Goal: Register for event/course: Sign up to attend an event or enroll in a course

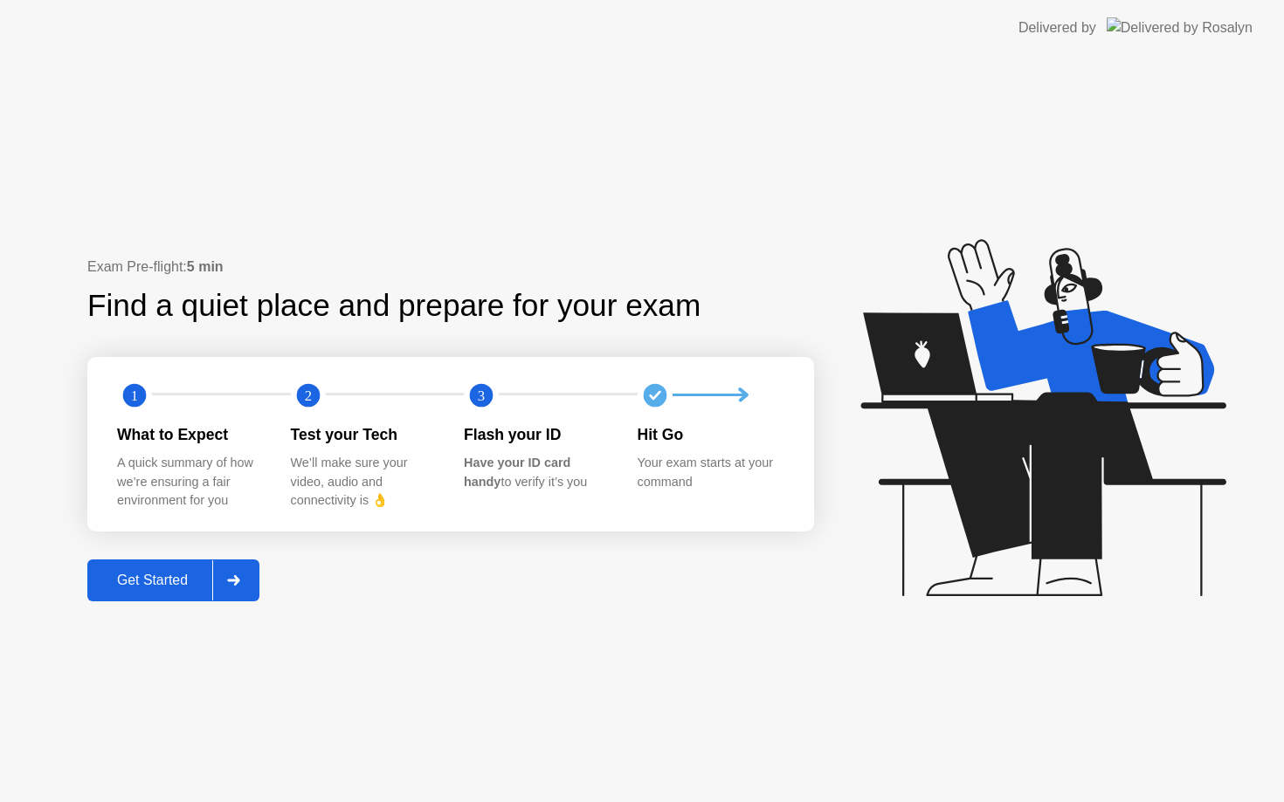
click at [170, 582] on div "Get Started" at bounding box center [153, 581] width 120 height 16
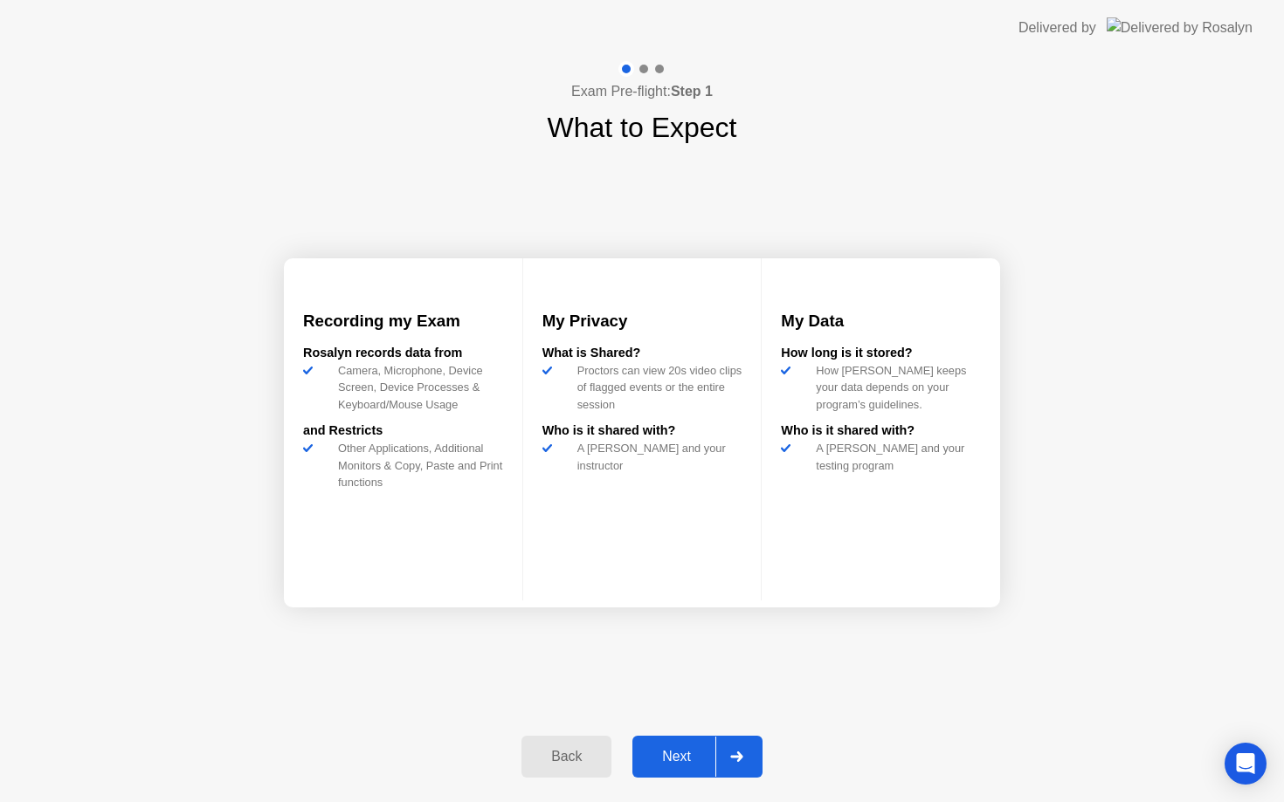
click at [685, 765] on div "Next" at bounding box center [676, 757] width 78 height 16
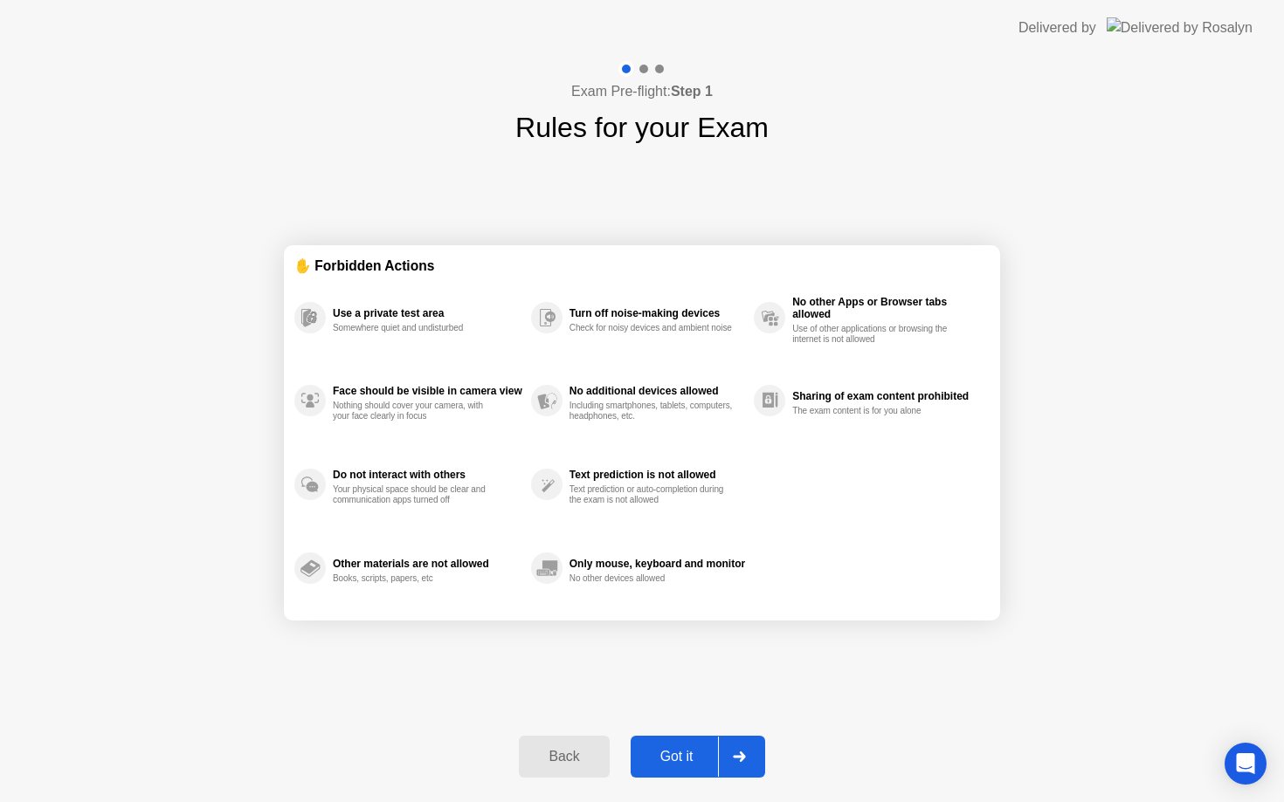
click at [685, 765] on div "Got it" at bounding box center [677, 757] width 82 height 16
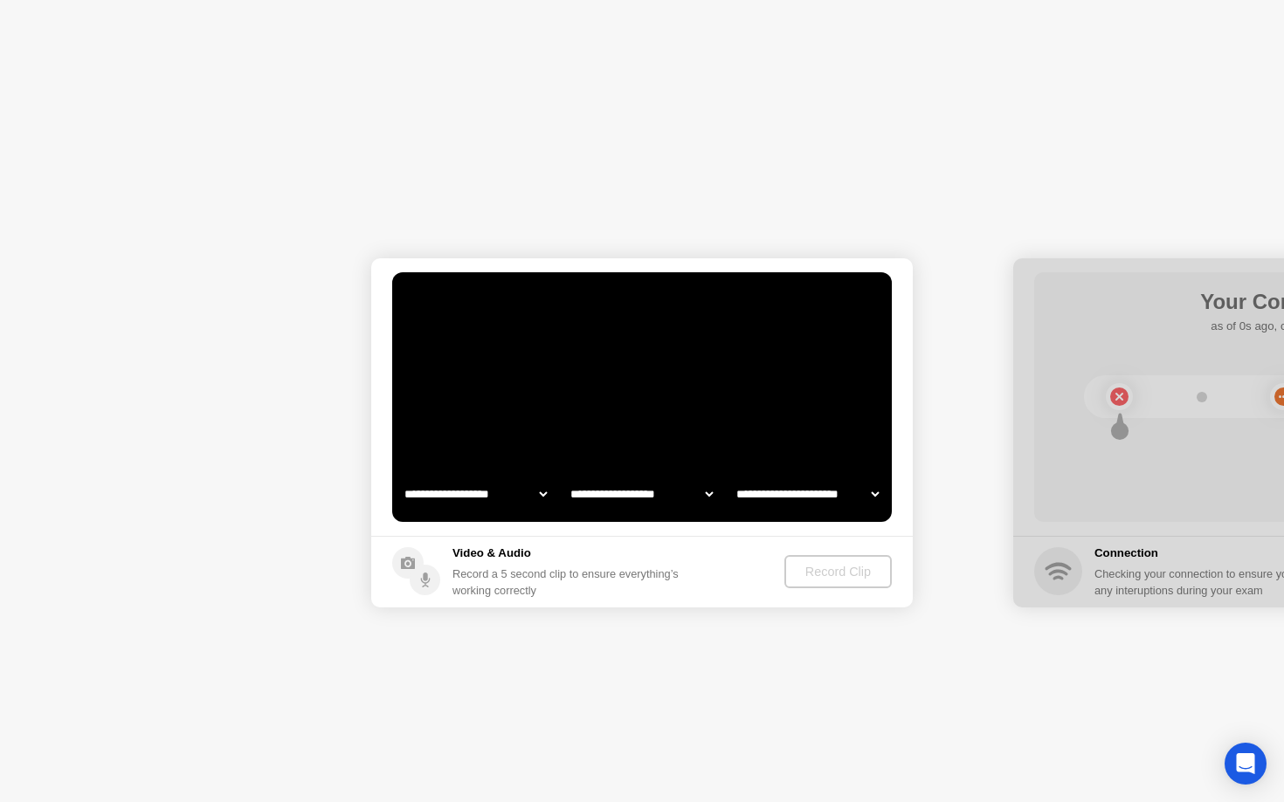
select select "**********"
select select "*******"
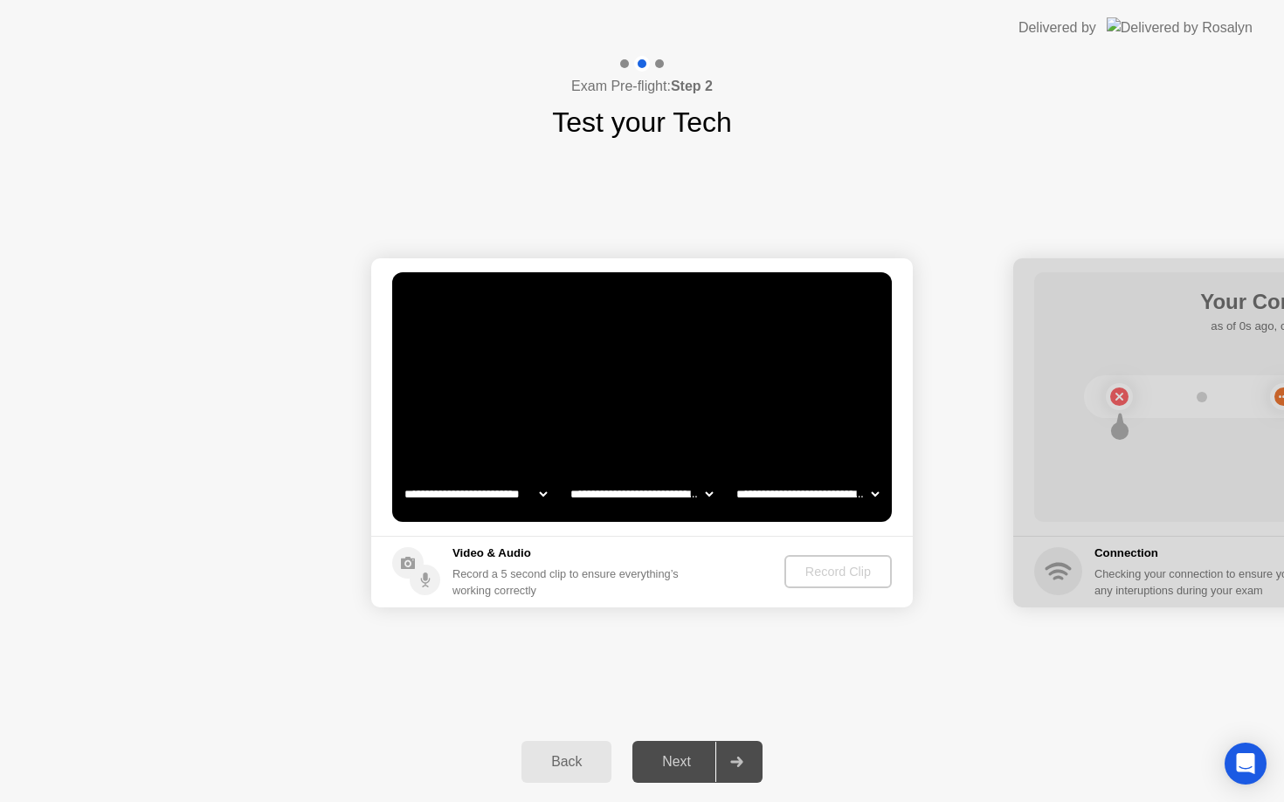
select select "**********"
click at [682, 767] on div "Next" at bounding box center [676, 762] width 78 height 16
click at [844, 574] on div "Record Clip" at bounding box center [838, 572] width 93 height 14
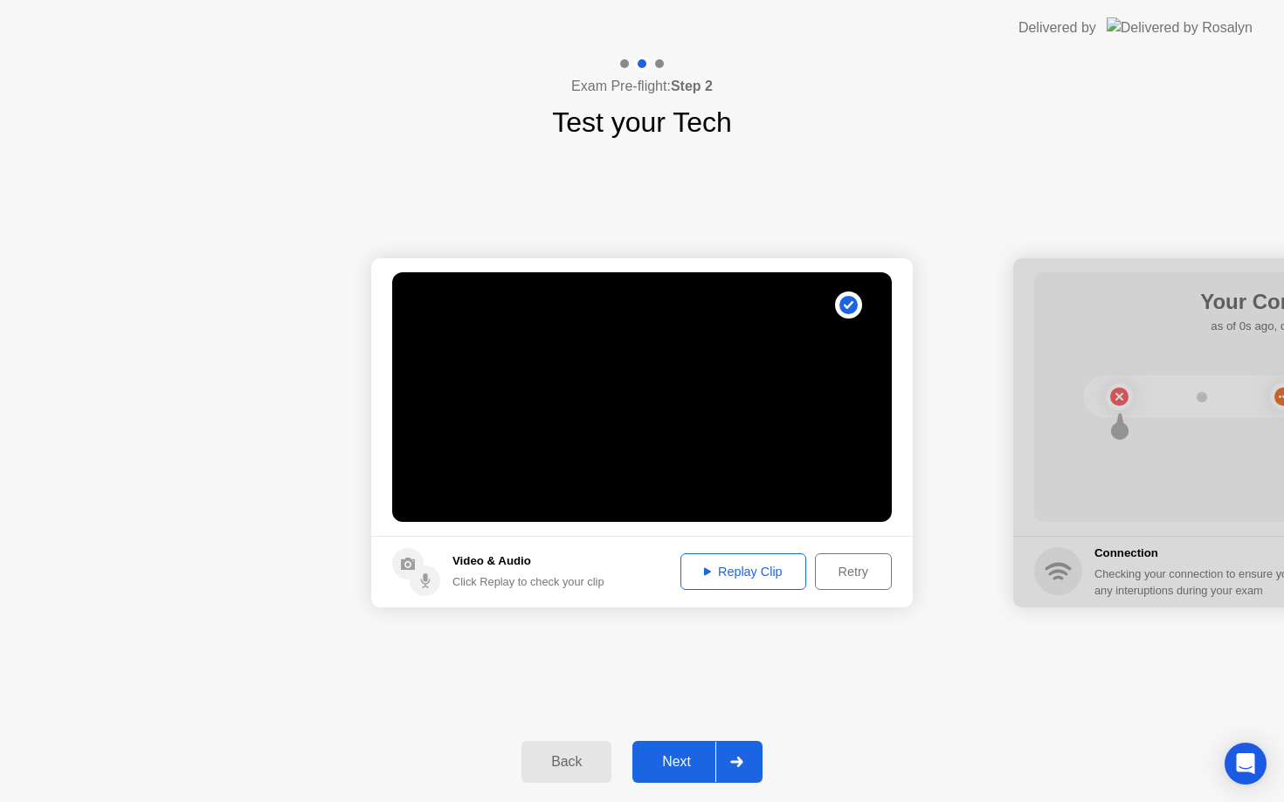
click at [763, 569] on div "Replay Clip" at bounding box center [743, 572] width 114 height 14
click at [680, 765] on div "Next" at bounding box center [676, 762] width 78 height 16
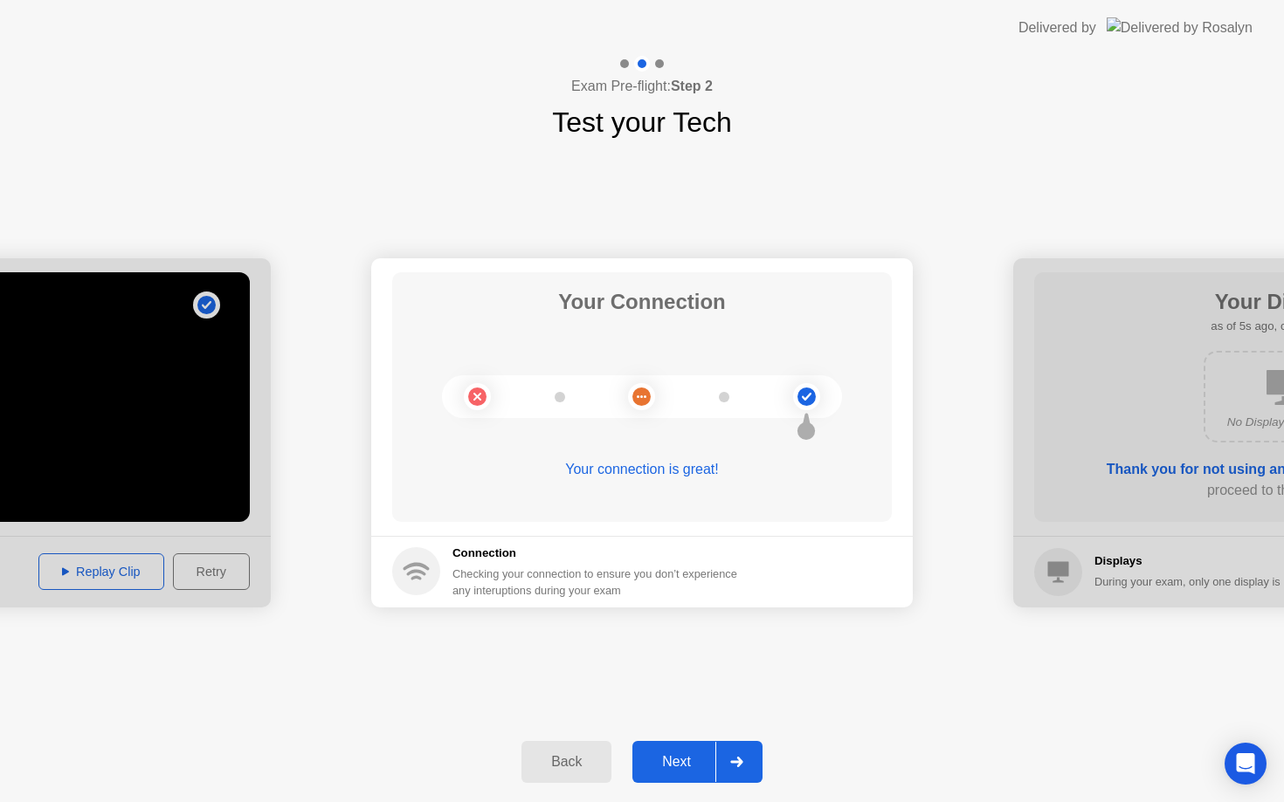
click at [801, 403] on circle at bounding box center [806, 397] width 18 height 18
click at [668, 768] on div "Next" at bounding box center [676, 762] width 78 height 16
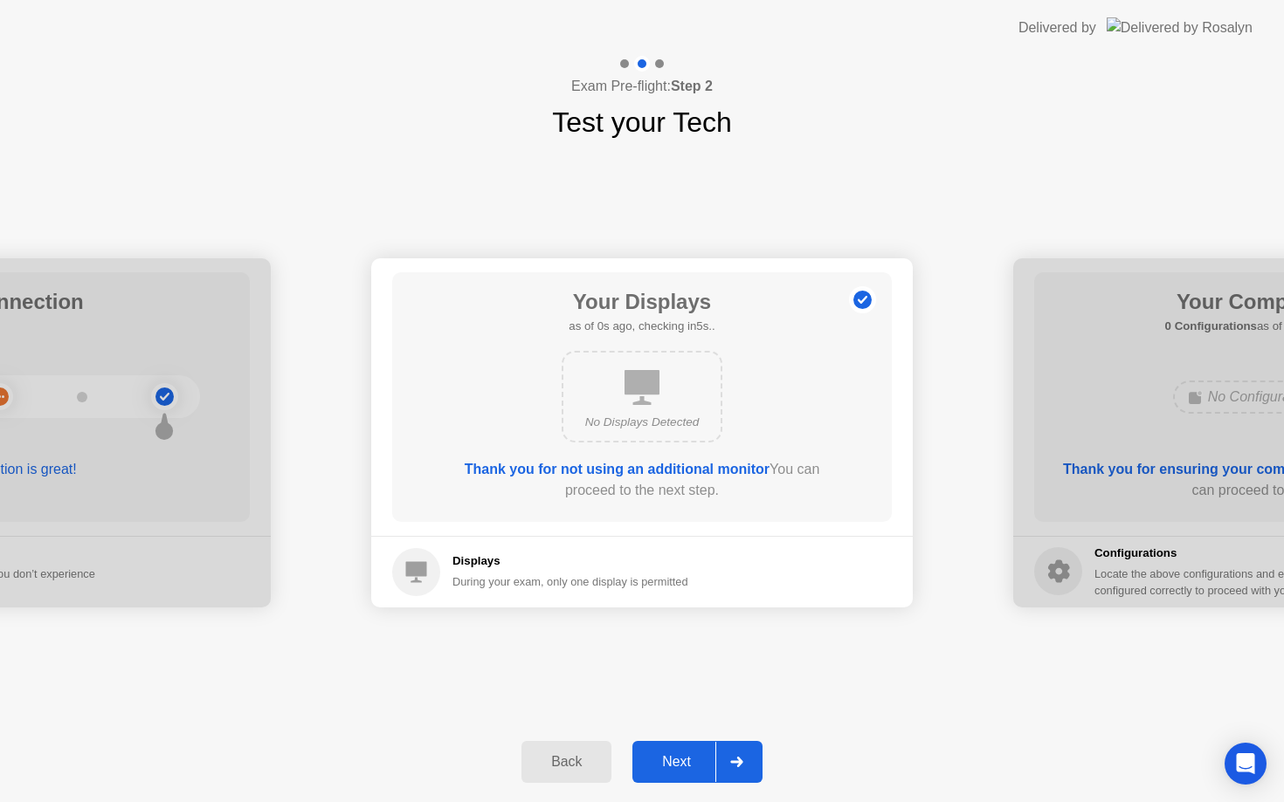
click at [626, 473] on b "Thank you for not using an additional monitor" at bounding box center [617, 469] width 305 height 15
click at [673, 756] on div "Next" at bounding box center [676, 762] width 78 height 16
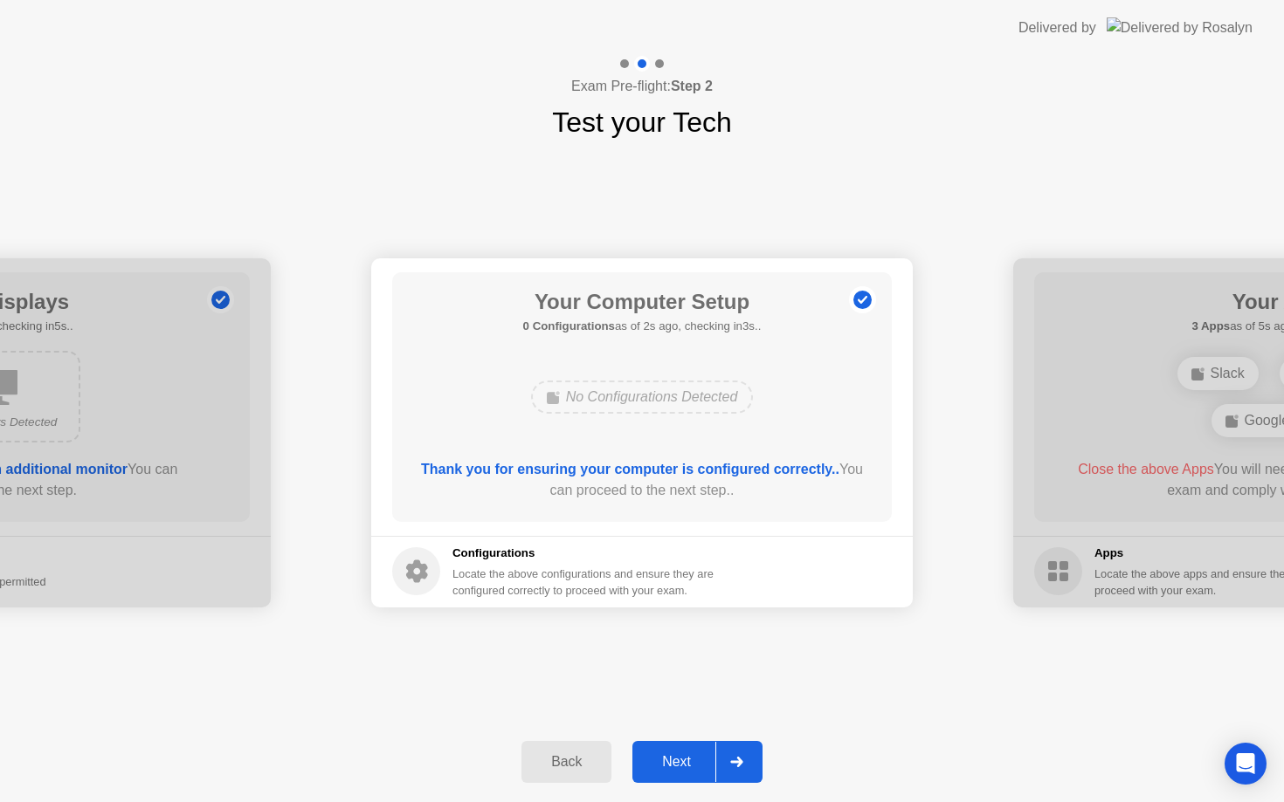
click at [673, 756] on div "Next" at bounding box center [676, 762] width 78 height 16
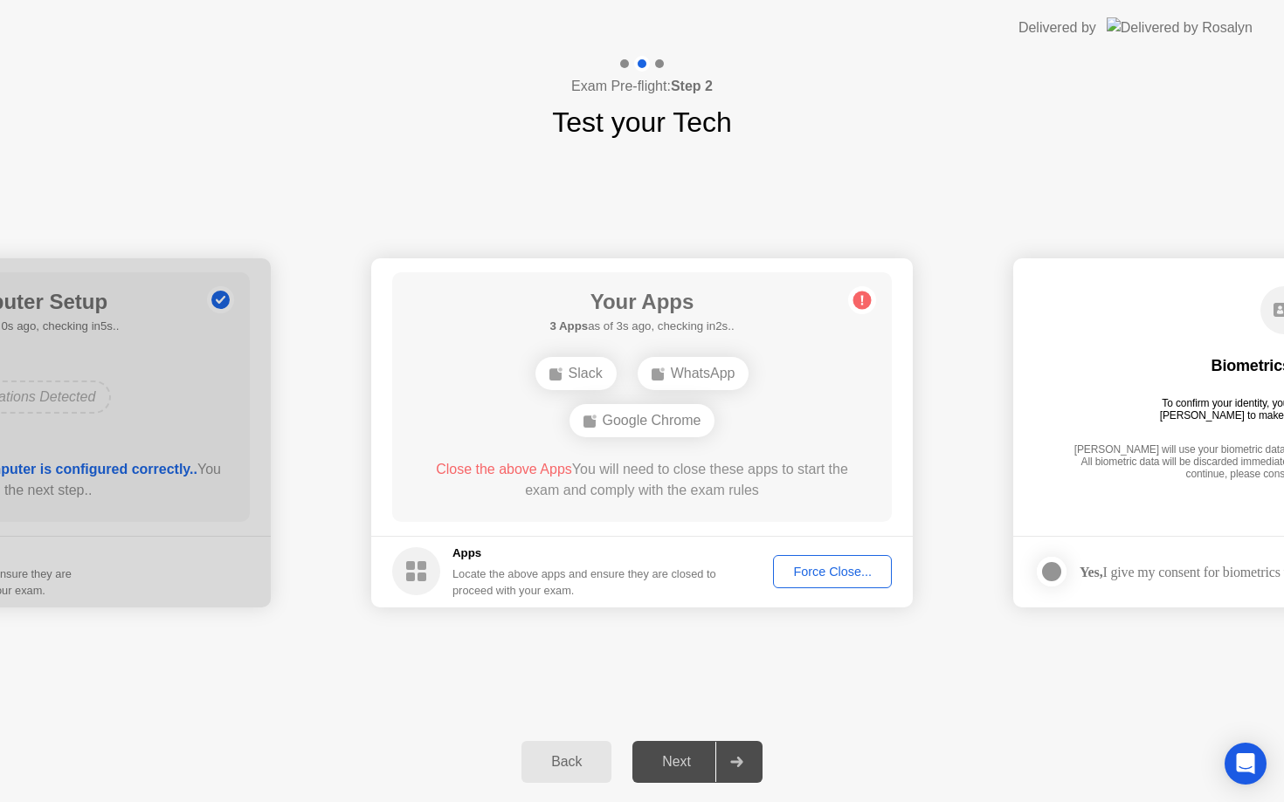
click at [818, 569] on div "Force Close..." at bounding box center [832, 572] width 107 height 14
click at [802, 571] on div "Force Close..." at bounding box center [832, 572] width 107 height 14
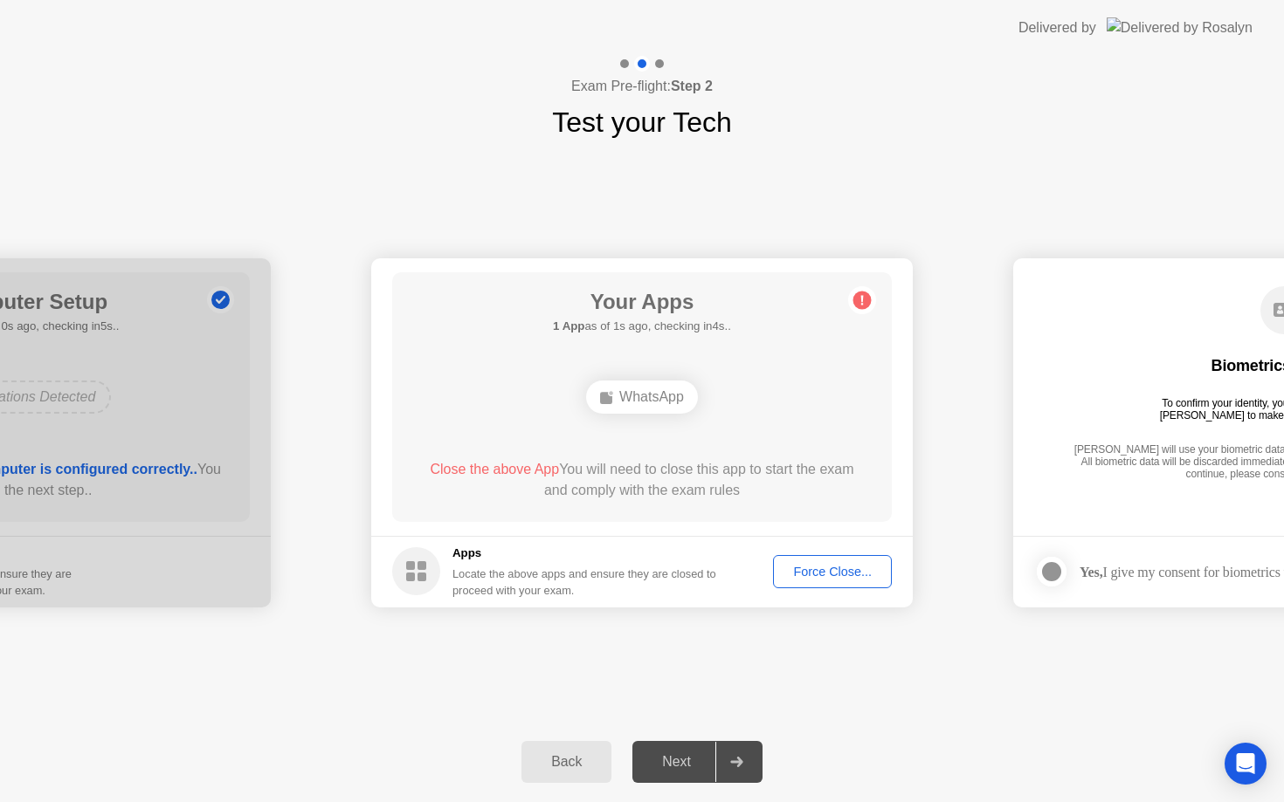
click at [816, 569] on div "Force Close..." at bounding box center [832, 572] width 107 height 14
click at [800, 582] on button "Force Close..." at bounding box center [832, 571] width 119 height 33
click at [859, 299] on circle at bounding box center [862, 300] width 18 height 18
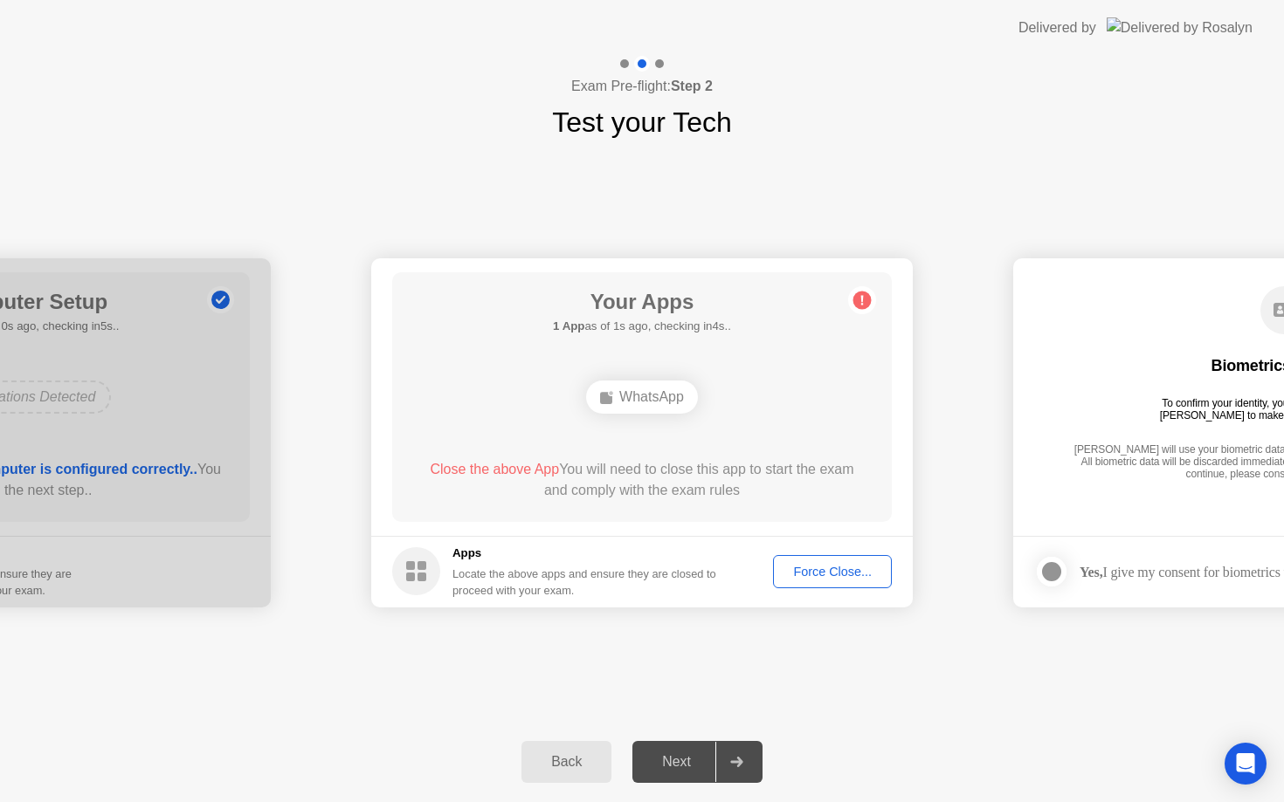
click at [506, 472] on span "Close the above App" at bounding box center [494, 469] width 129 height 15
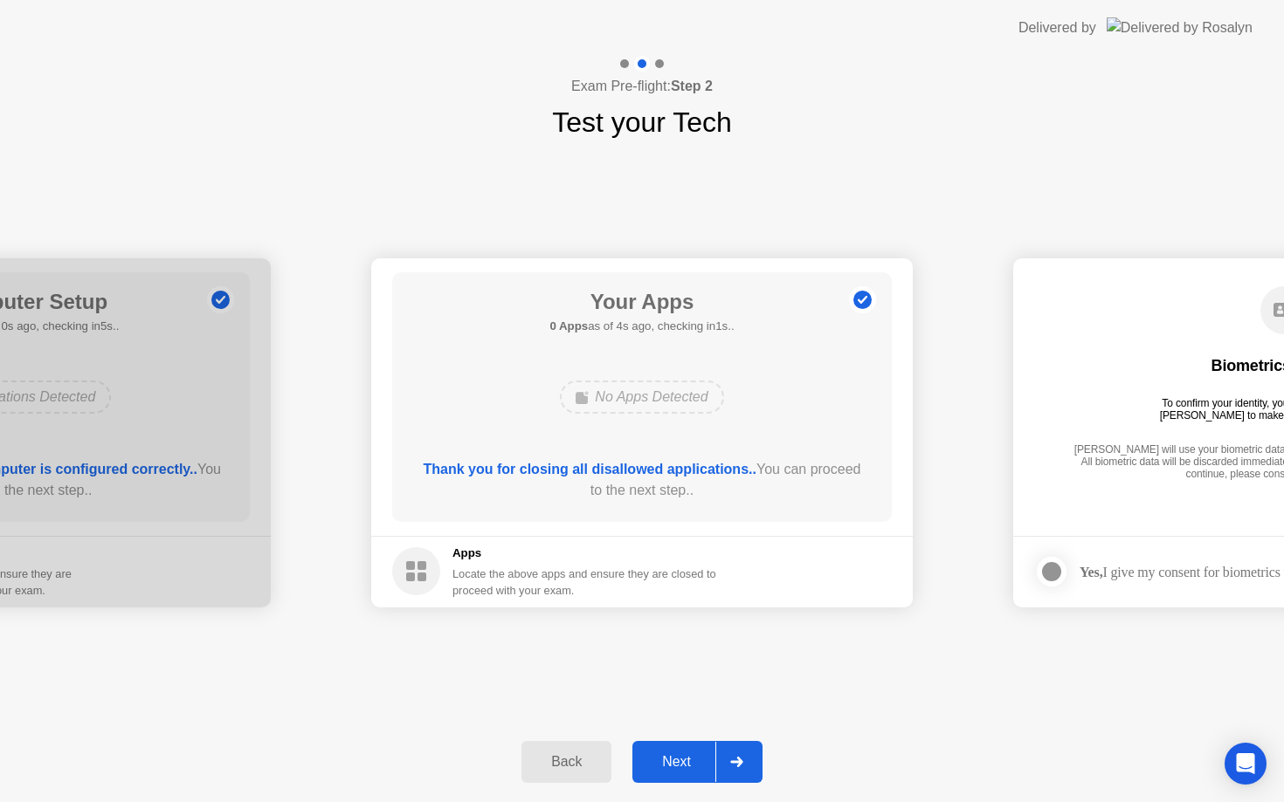
click at [679, 751] on button "Next" at bounding box center [697, 762] width 130 height 42
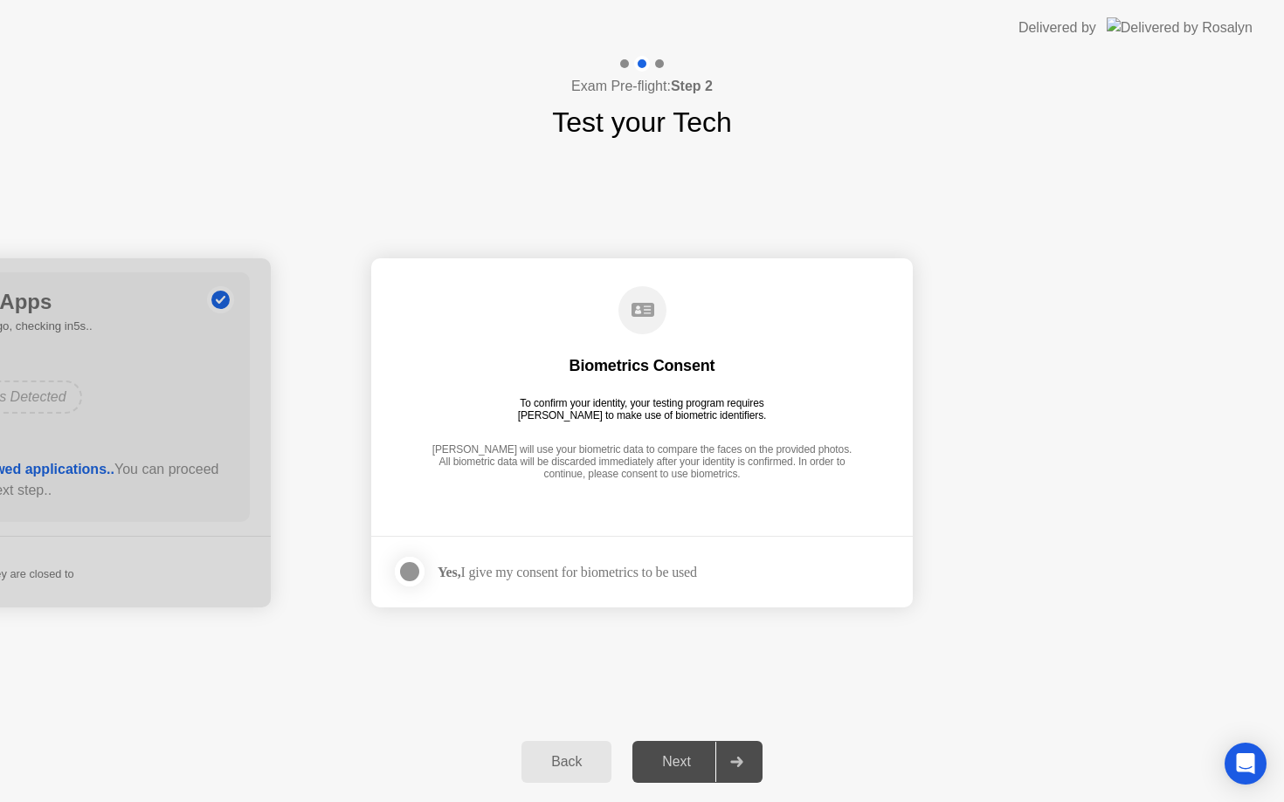
click at [411, 565] on div at bounding box center [409, 571] width 21 height 21
click at [661, 767] on div "Next" at bounding box center [676, 762] width 78 height 16
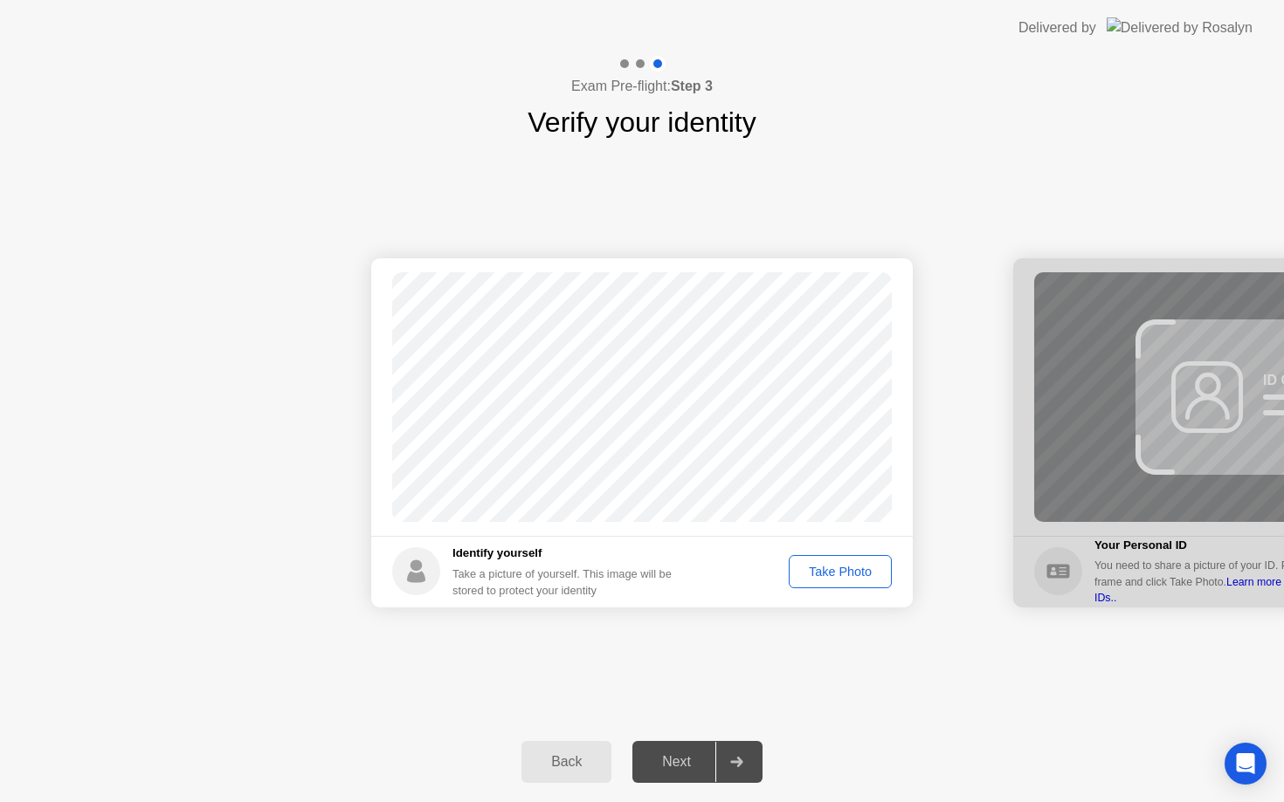
click at [833, 578] on div "Take Photo" at bounding box center [840, 572] width 91 height 14
click at [672, 770] on div "Next" at bounding box center [676, 762] width 78 height 16
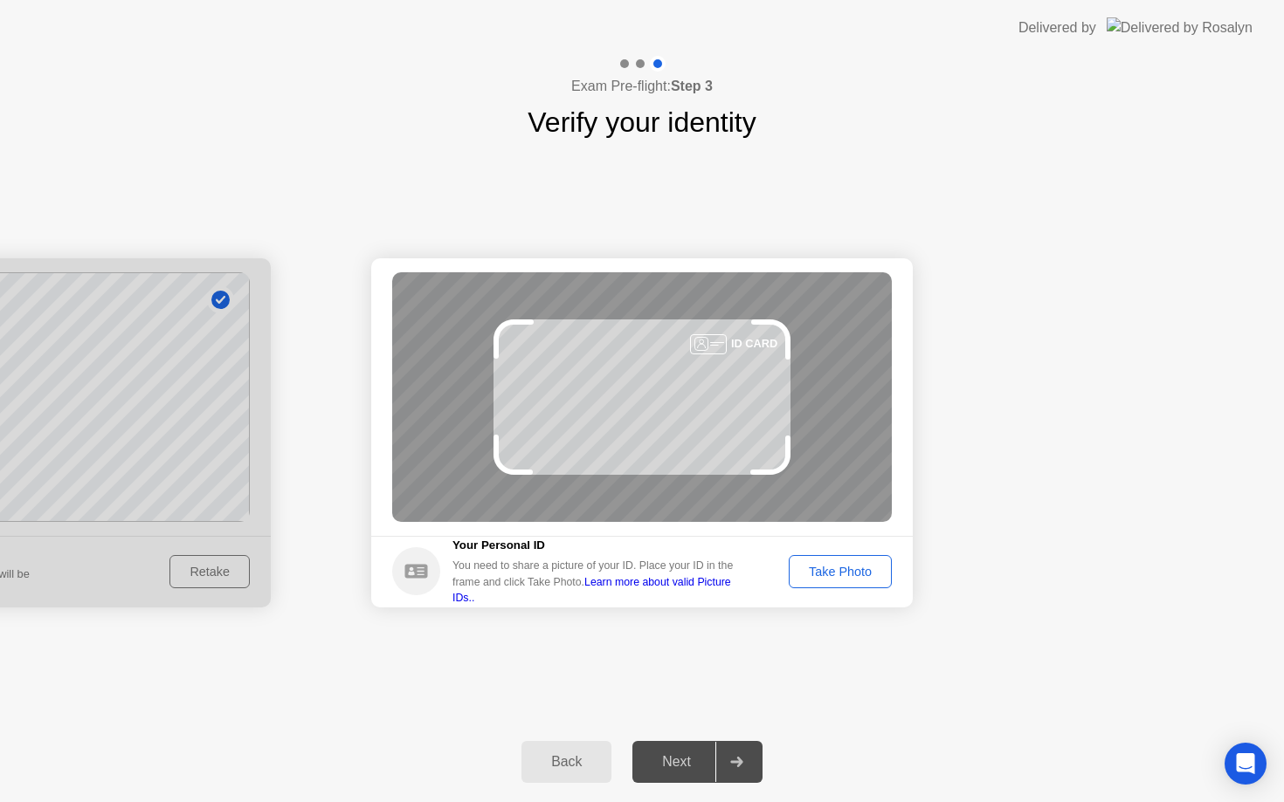
click at [822, 570] on div "Take Photo" at bounding box center [840, 572] width 91 height 14
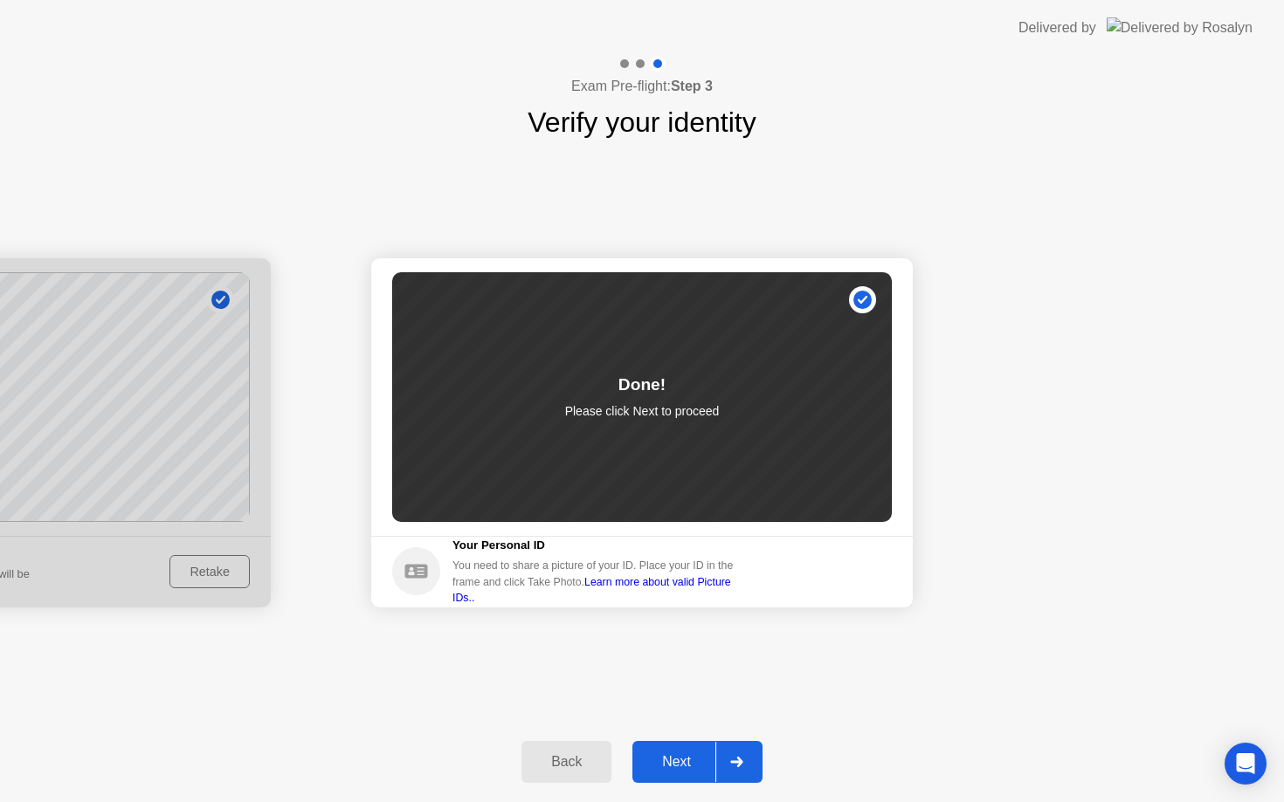
click at [676, 775] on button "Next" at bounding box center [697, 762] width 130 height 42
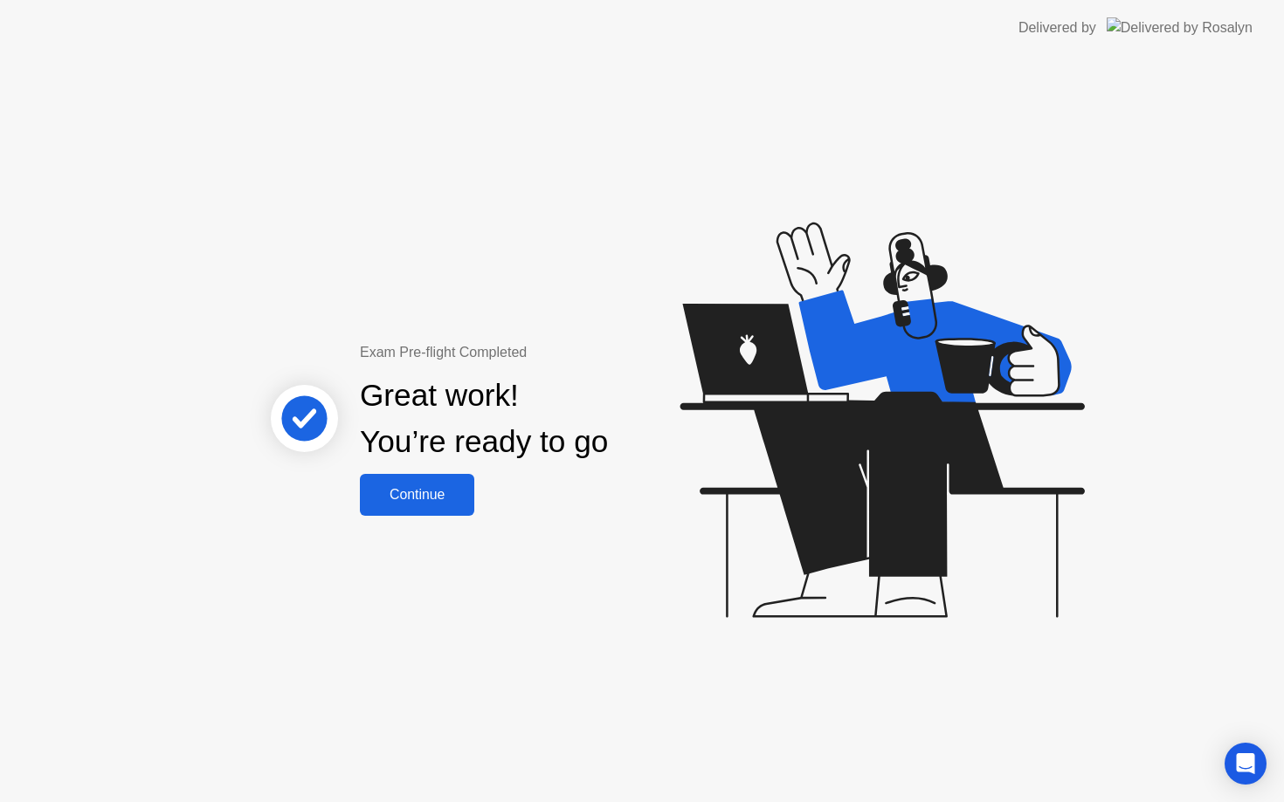
click at [434, 509] on button "Continue" at bounding box center [417, 495] width 114 height 42
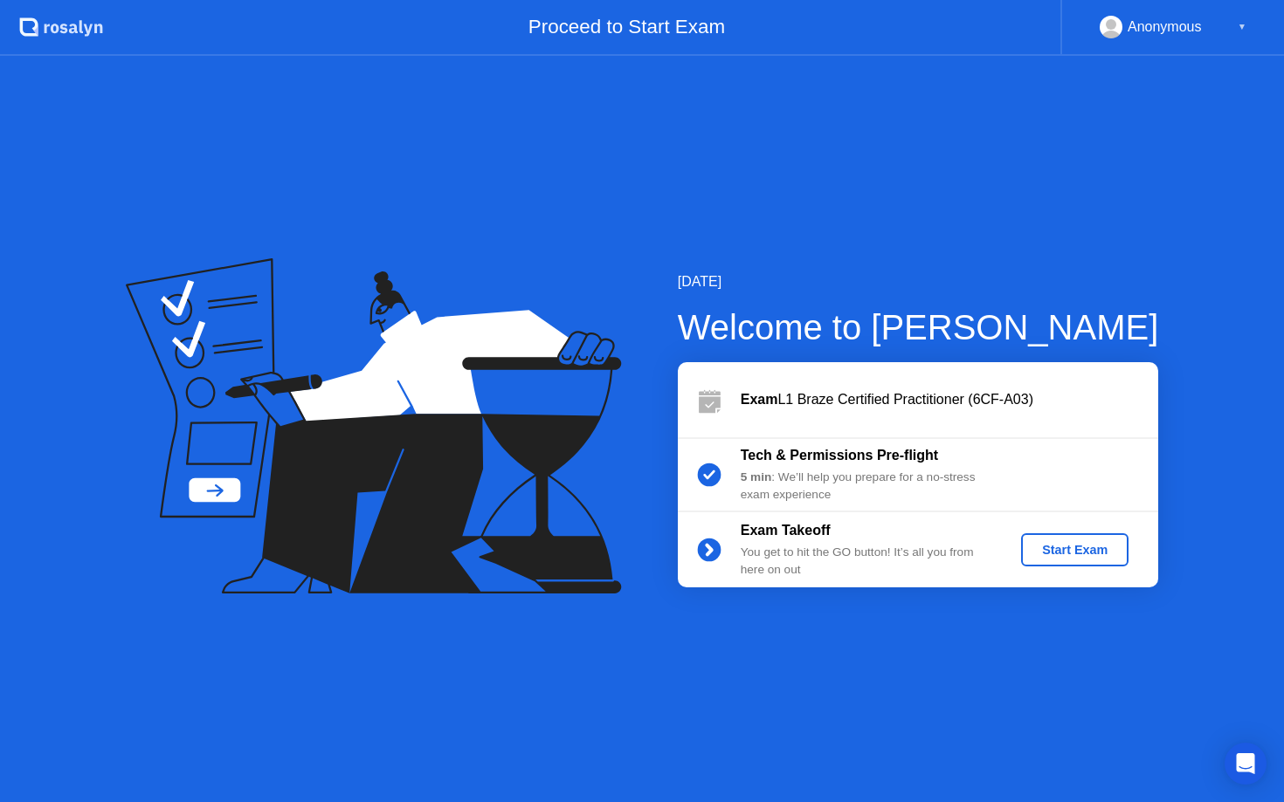
click at [1071, 557] on div "Start Exam" at bounding box center [1074, 550] width 93 height 14
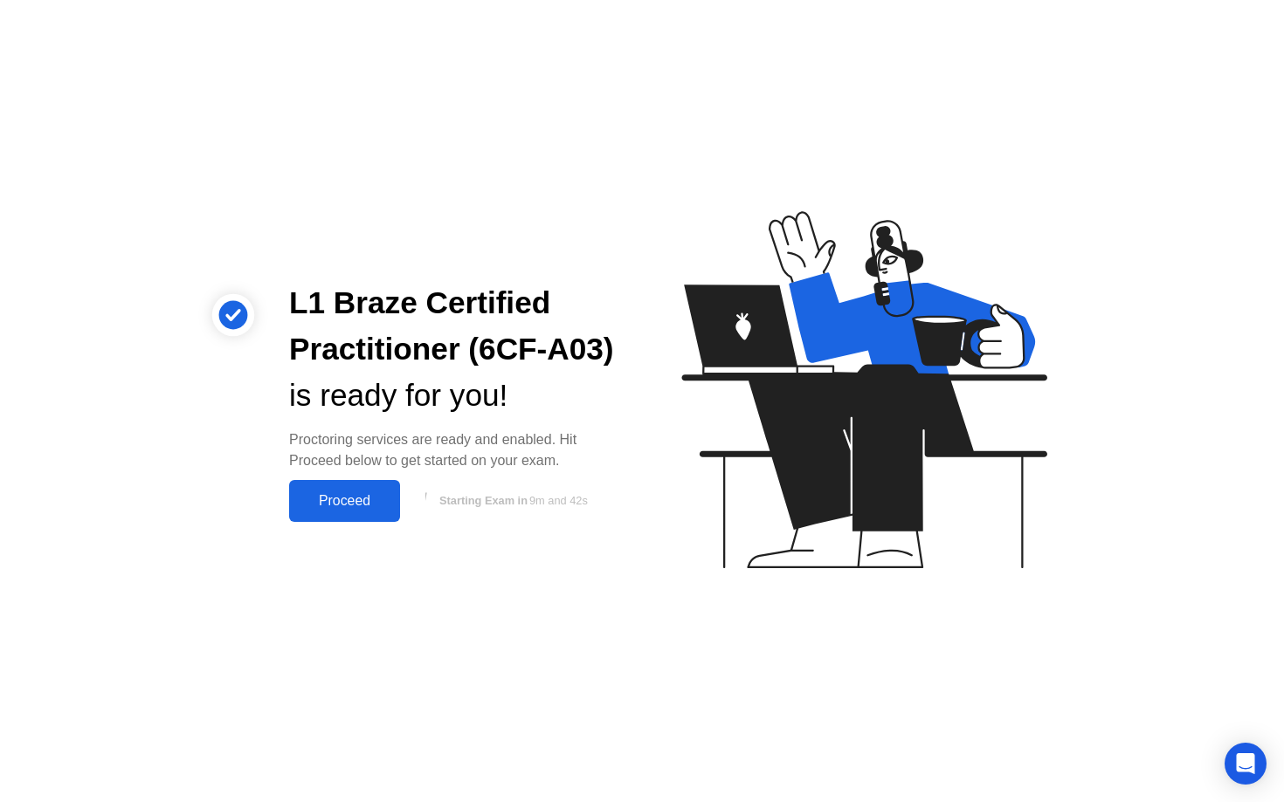
click at [345, 514] on button "Proceed" at bounding box center [344, 501] width 111 height 42
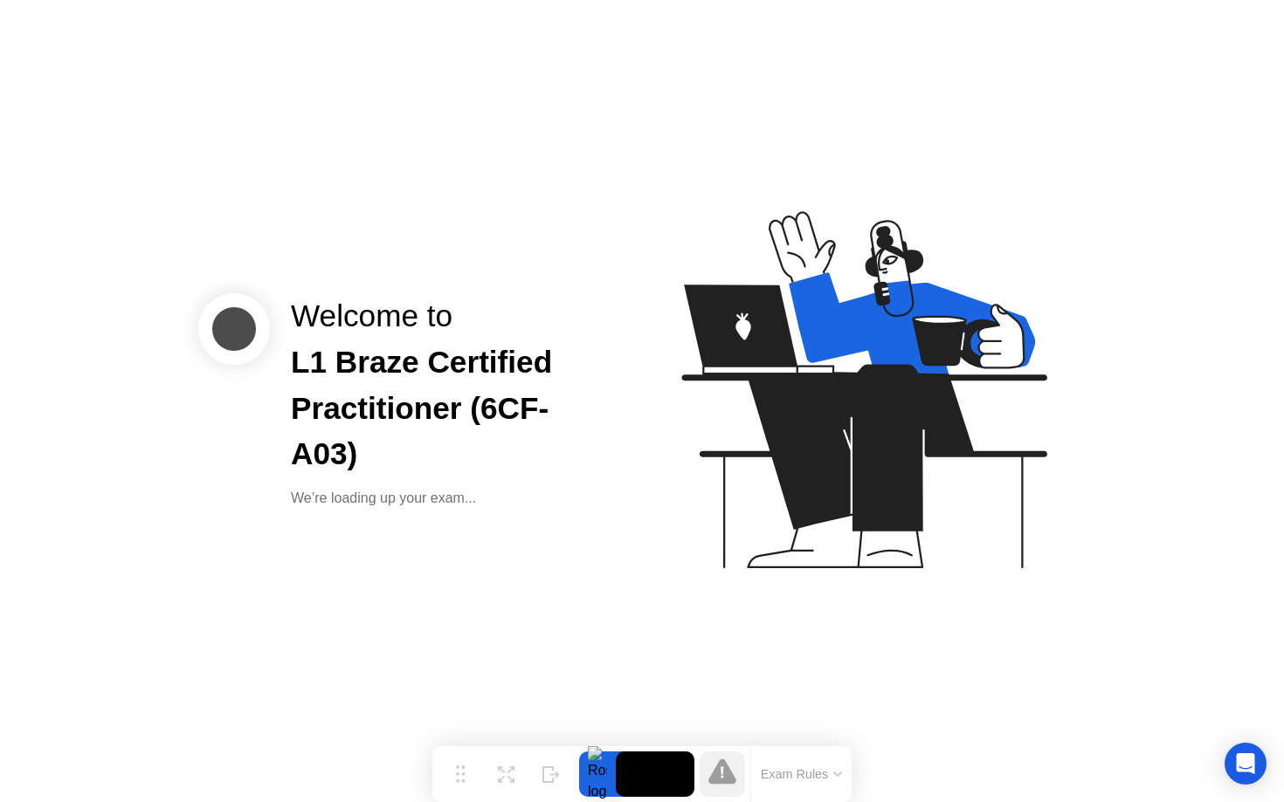
click at [816, 779] on button "Exam Rules" at bounding box center [801, 775] width 93 height 16
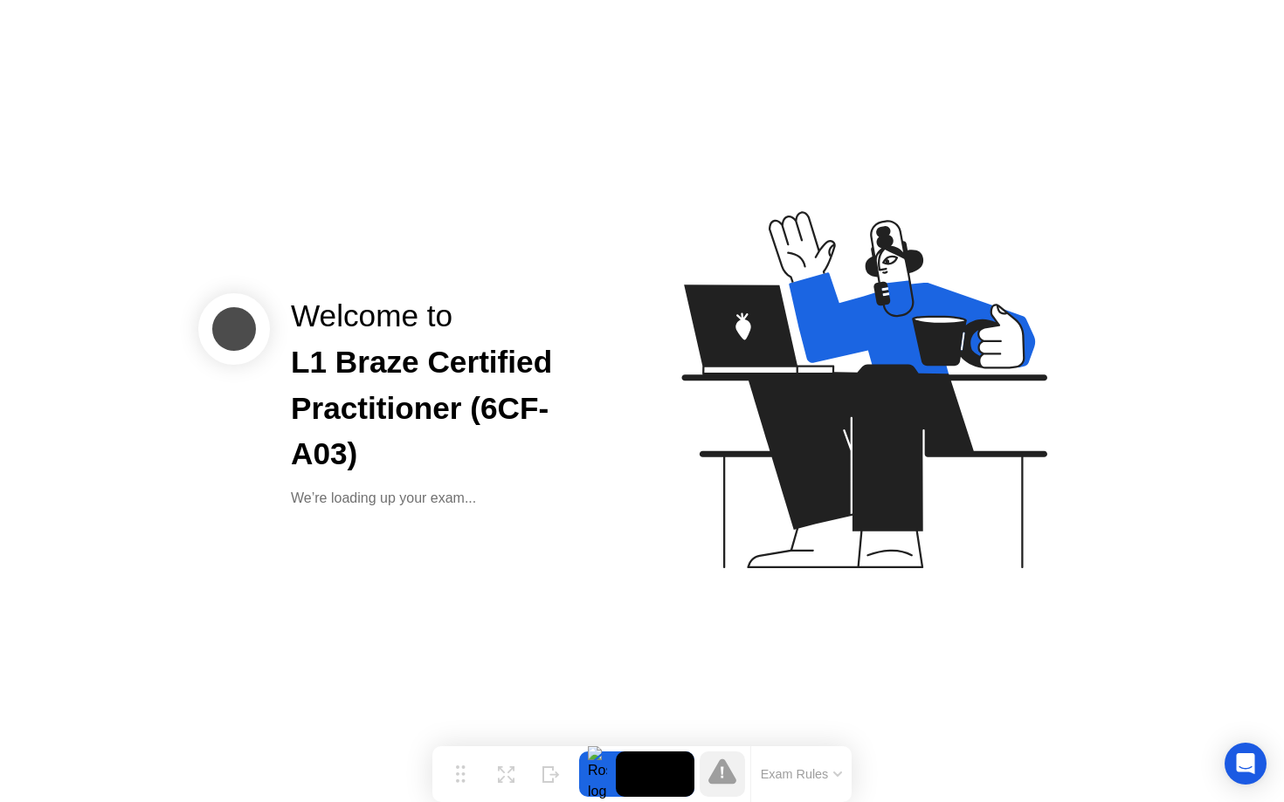
click at [447, 512] on div "Welcome to L1 Braze Certified Practitioner (6CF-A03) We’re loading up your exam…" at bounding box center [642, 401] width 1284 height 802
click at [472, 490] on div "We’re loading up your exam..." at bounding box center [452, 498] width 323 height 21
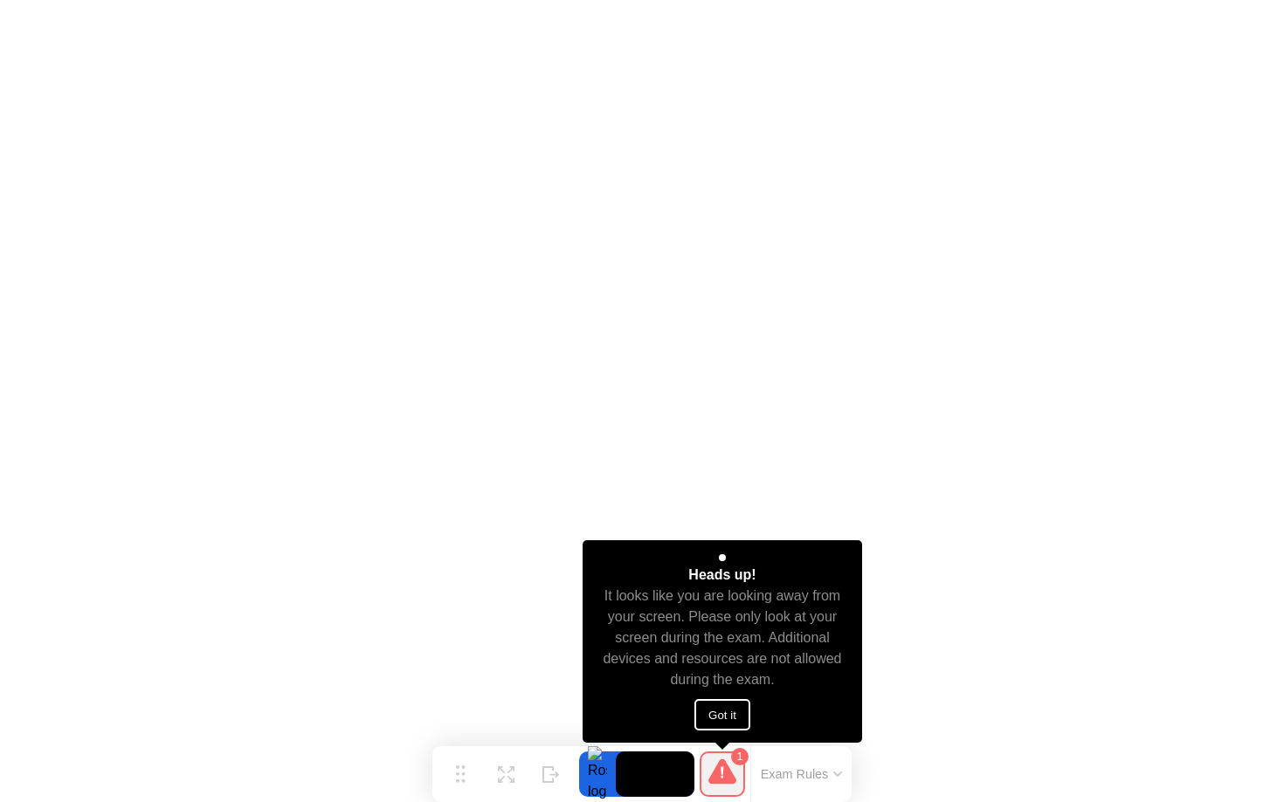
click at [722, 724] on button "Got it" at bounding box center [722, 714] width 56 height 31
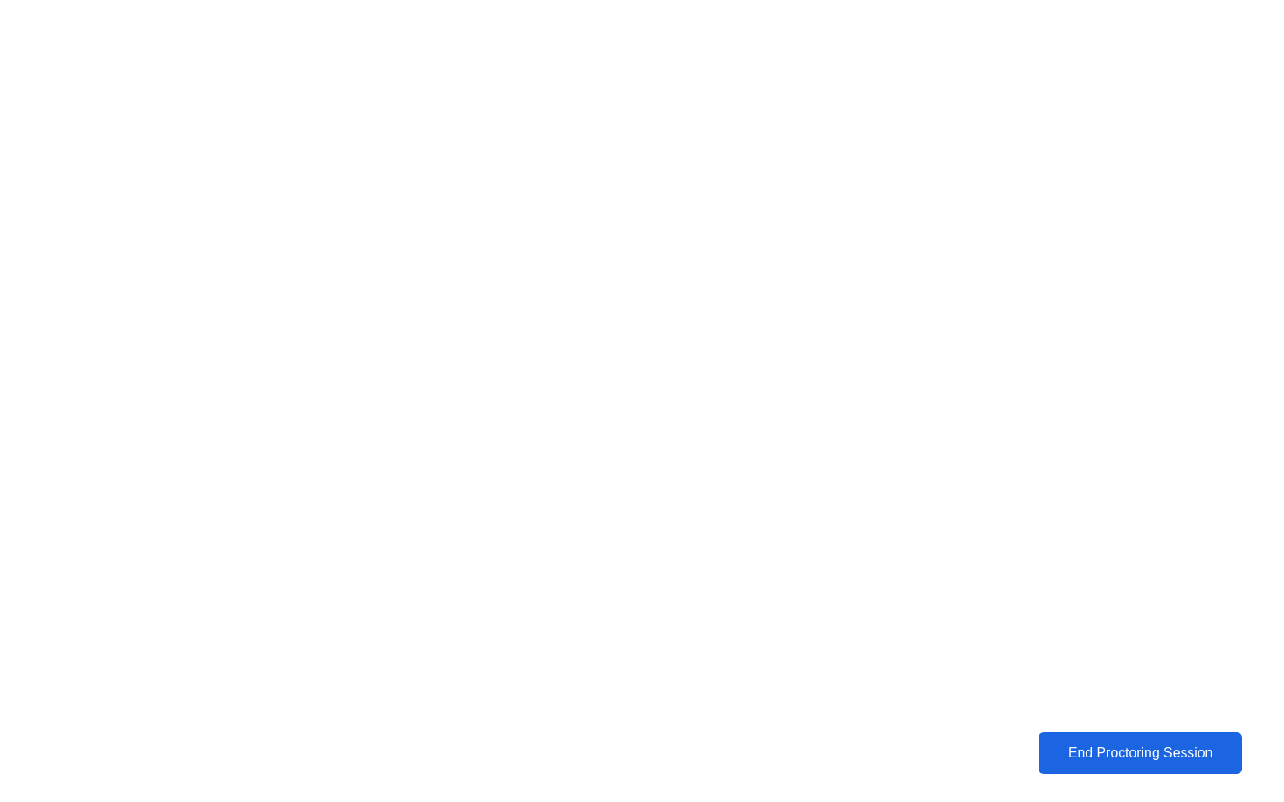
click at [1118, 747] on div "End Proctoring Session" at bounding box center [1139, 754] width 193 height 16
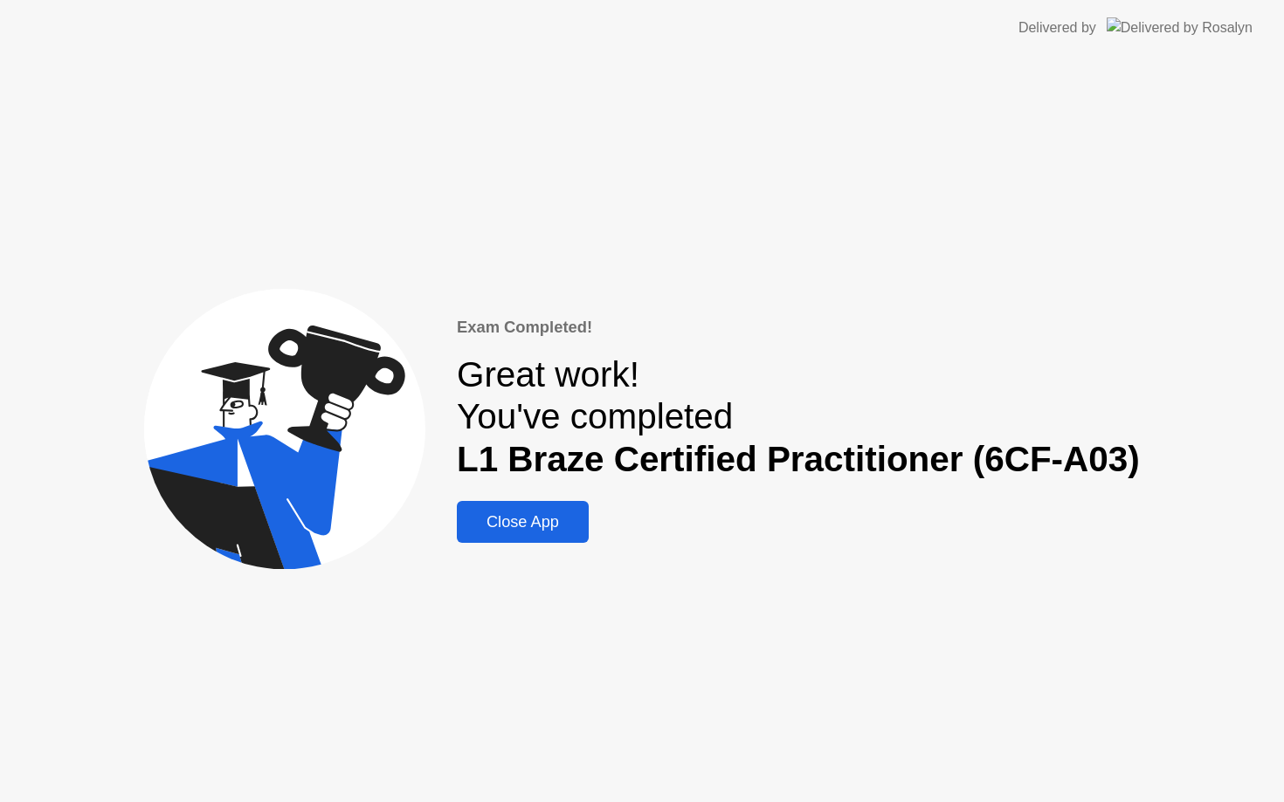
click at [540, 513] on div "Close App" at bounding box center [522, 522] width 121 height 18
